Goal: Find contact information: Obtain details needed to contact an individual or organization

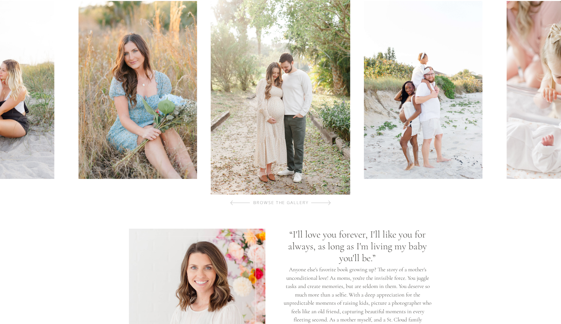
scroll to position [261, 0]
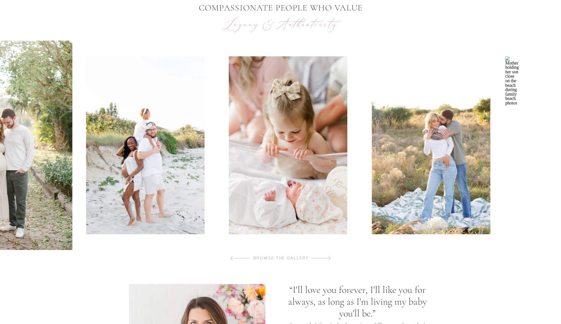
click at [218, 170] on div at bounding box center [215, 146] width 564 height 210
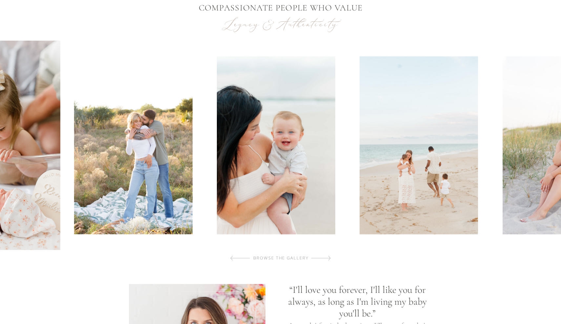
click at [210, 168] on div at bounding box center [280, 146] width 564 height 210
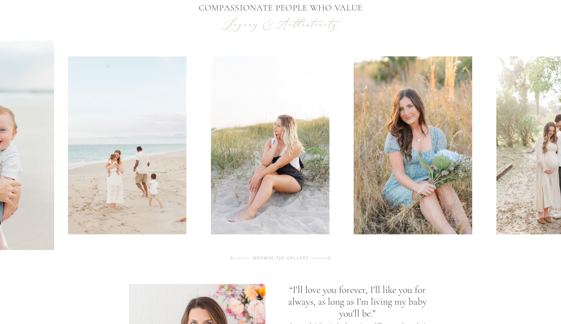
click at [131, 167] on img at bounding box center [127, 145] width 118 height 178
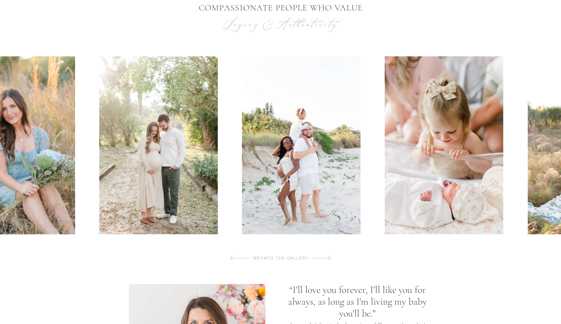
click at [33, 162] on img at bounding box center [15, 145] width 118 height 178
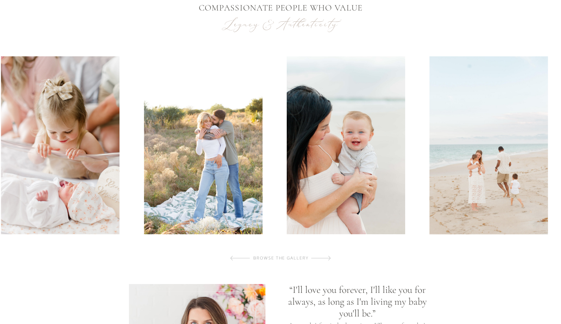
click at [96, 163] on img at bounding box center [60, 145] width 118 height 178
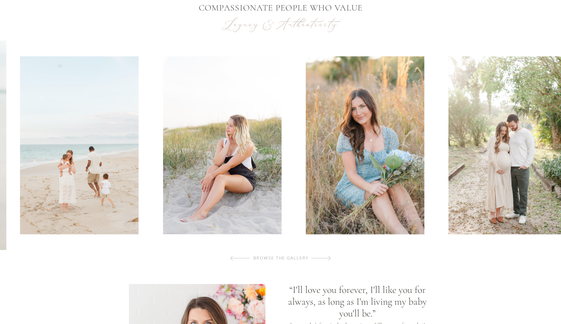
click at [59, 169] on img at bounding box center [79, 145] width 118 height 178
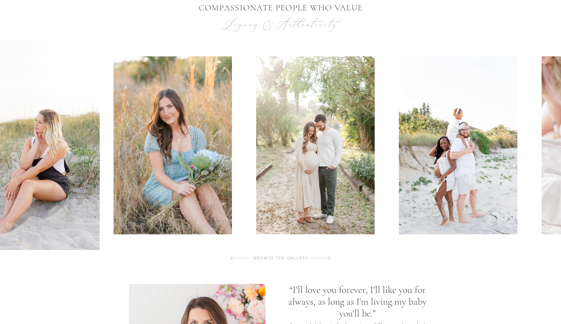
click at [113, 172] on img at bounding box center [172, 145] width 118 height 178
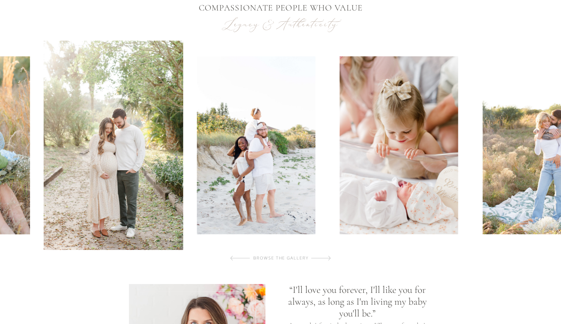
click at [248, 162] on img at bounding box center [256, 145] width 118 height 178
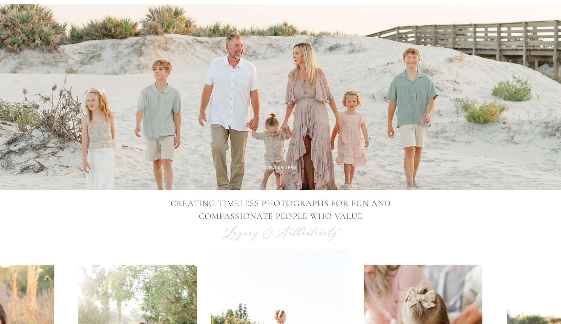
scroll to position [0, 0]
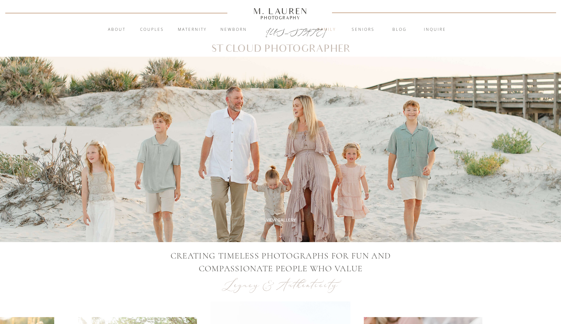
click at [327, 29] on nav "Family" at bounding box center [326, 30] width 35 height 7
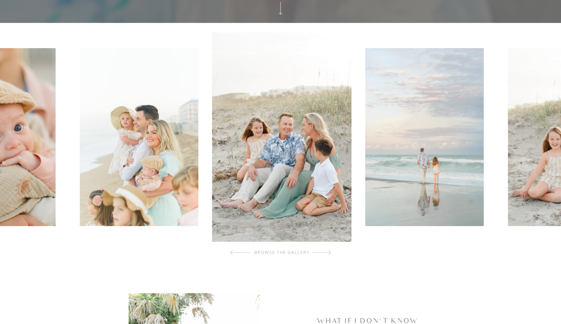
scroll to position [254, 0]
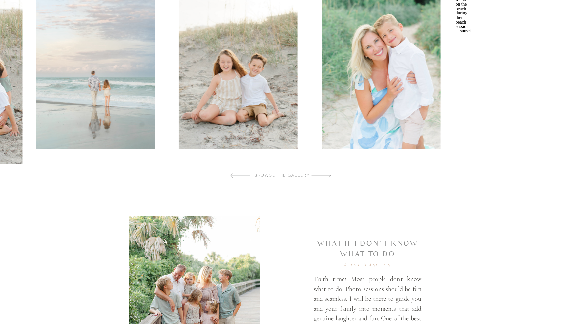
click at [123, 116] on img at bounding box center [95, 60] width 118 height 178
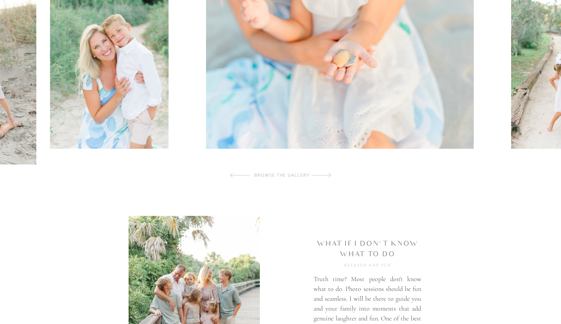
click at [66, 107] on img at bounding box center [109, 60] width 118 height 178
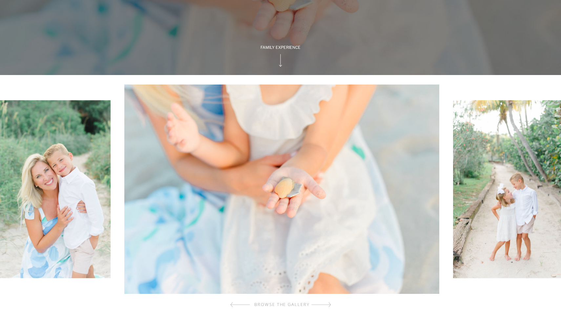
scroll to position [177, 0]
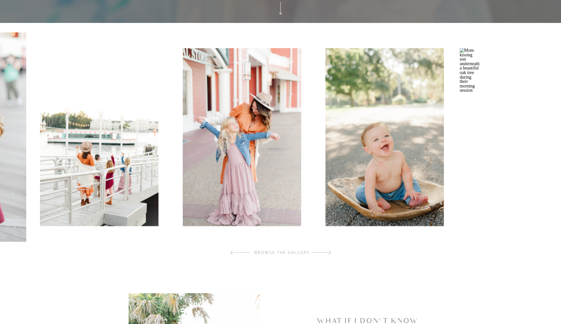
click at [154, 138] on img at bounding box center [99, 137] width 118 height 178
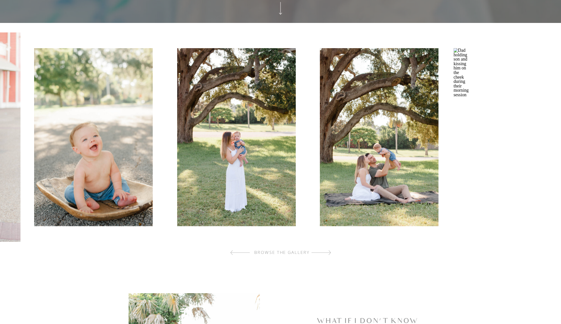
click at [109, 123] on img at bounding box center [93, 137] width 118 height 178
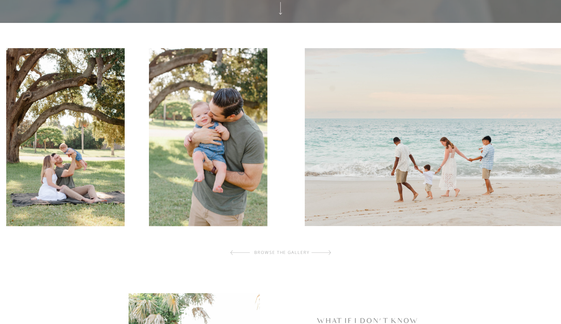
click at [38, 127] on img at bounding box center [65, 137] width 118 height 178
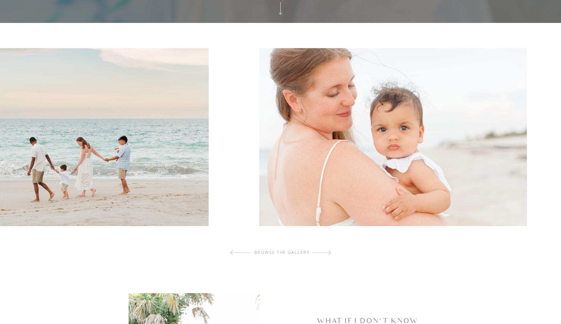
click at [10, 136] on img at bounding box center [75, 137] width 268 height 178
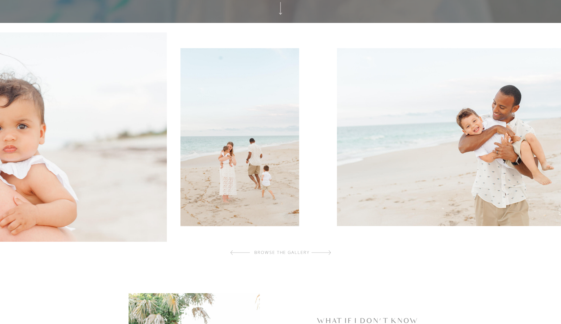
click at [181, 139] on img at bounding box center [240, 137] width 118 height 178
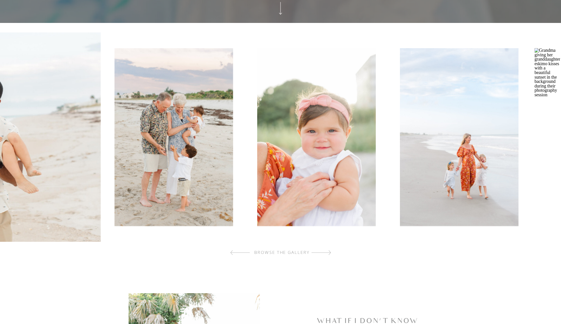
click at [147, 149] on img at bounding box center [173, 137] width 118 height 178
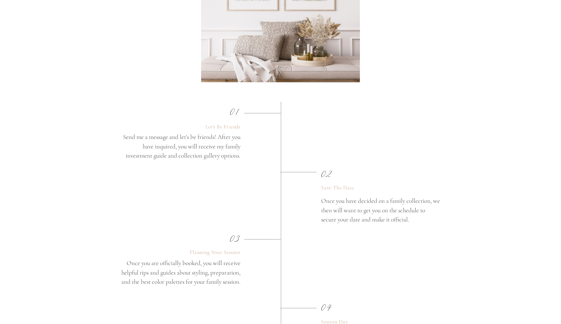
scroll to position [1073, 0]
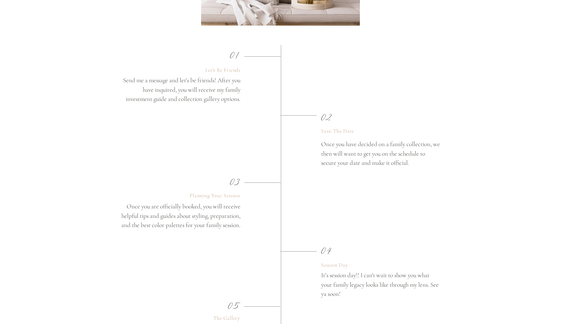
click at [219, 69] on p "Let's Be Friends" at bounding box center [220, 70] width 39 height 8
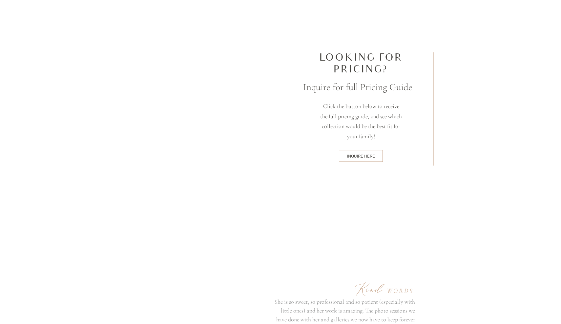
scroll to position [1719, 0]
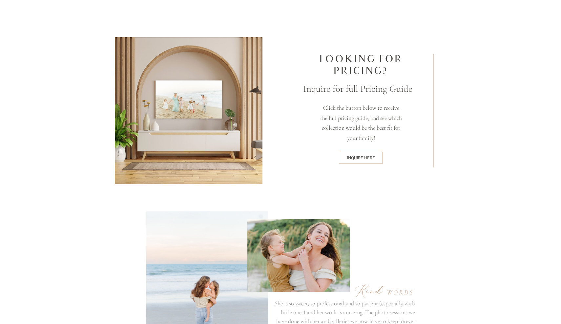
click at [366, 157] on div "inquire here" at bounding box center [361, 157] width 42 height 5
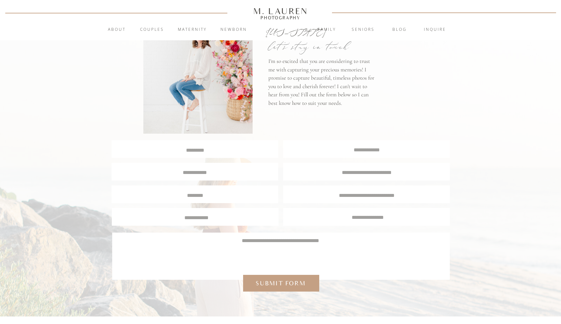
scroll to position [81, 0]
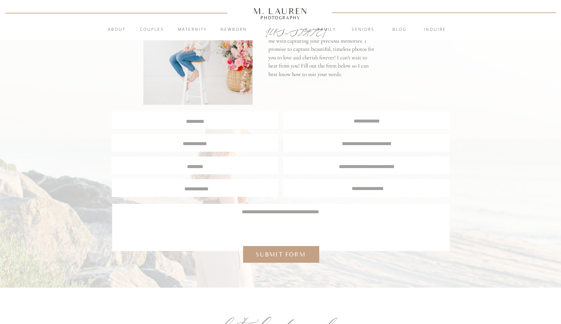
click at [255, 121] on textarea at bounding box center [195, 121] width 166 height 6
type textarea "******"
type textarea "**********"
